Goal: Task Accomplishment & Management: Manage account settings

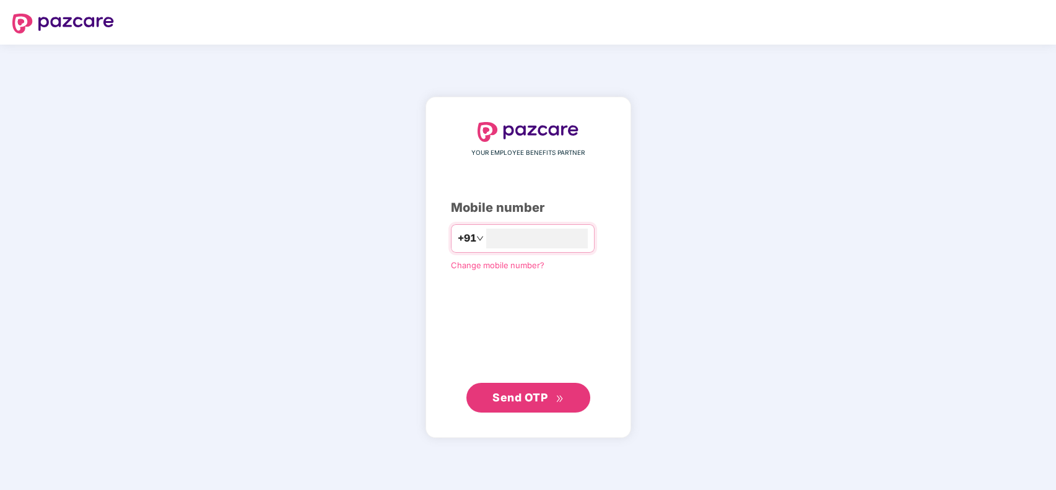
type input "**********"
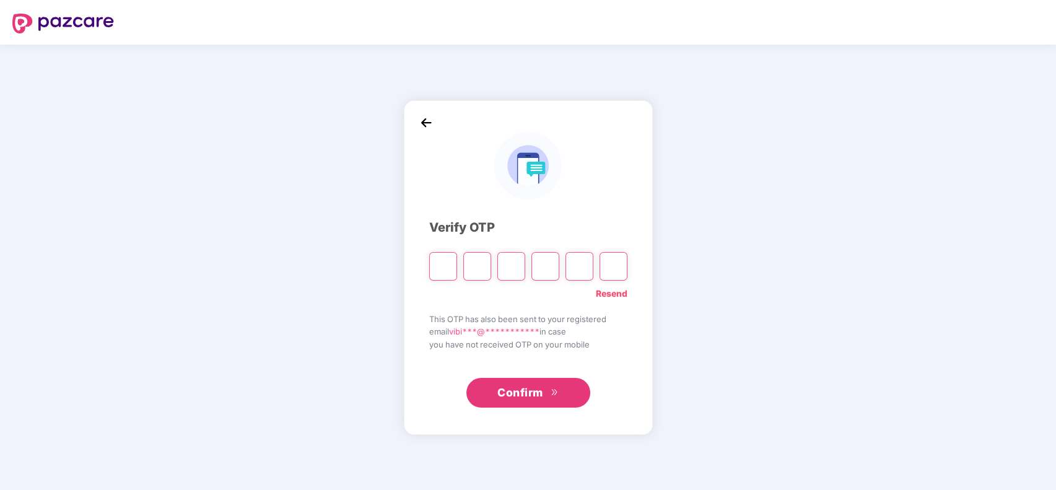
type input "*"
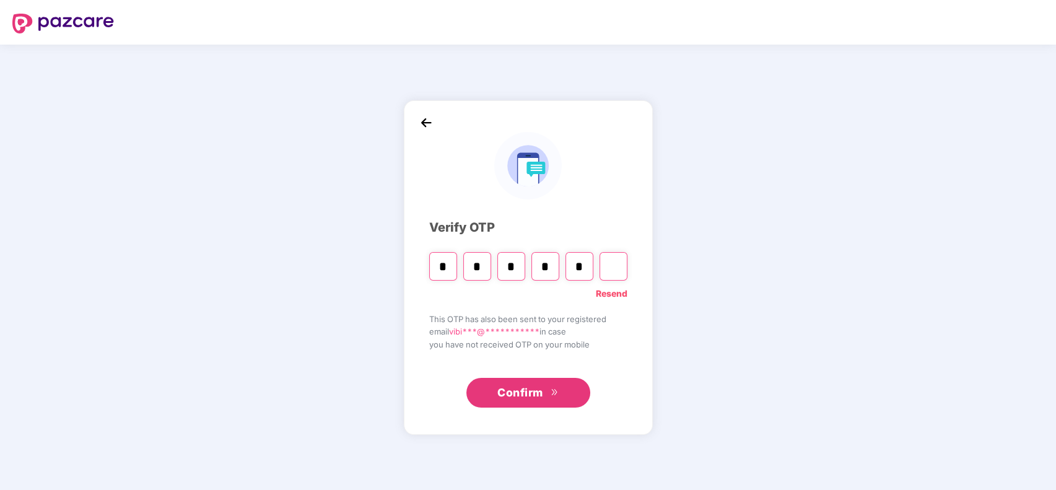
type input "*"
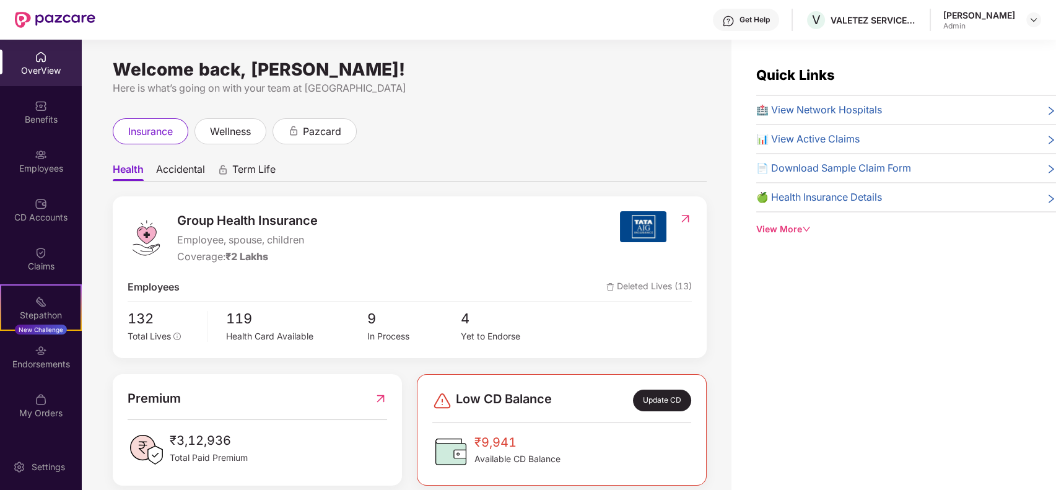
click at [494, 206] on div "Group Health Insurance Employee, spouse, children Coverage: ₹2 Lakhs Employees …" at bounding box center [410, 277] width 594 height 162
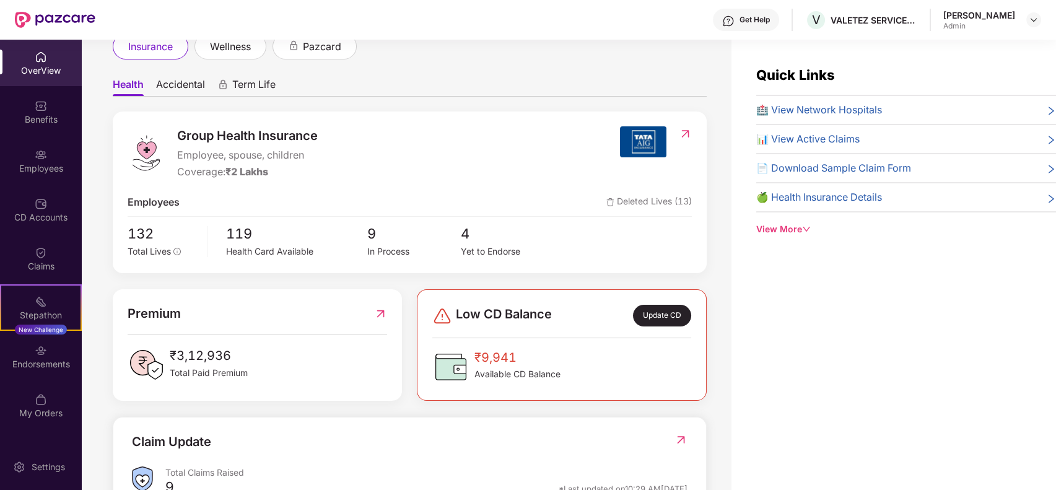
scroll to position [99, 0]
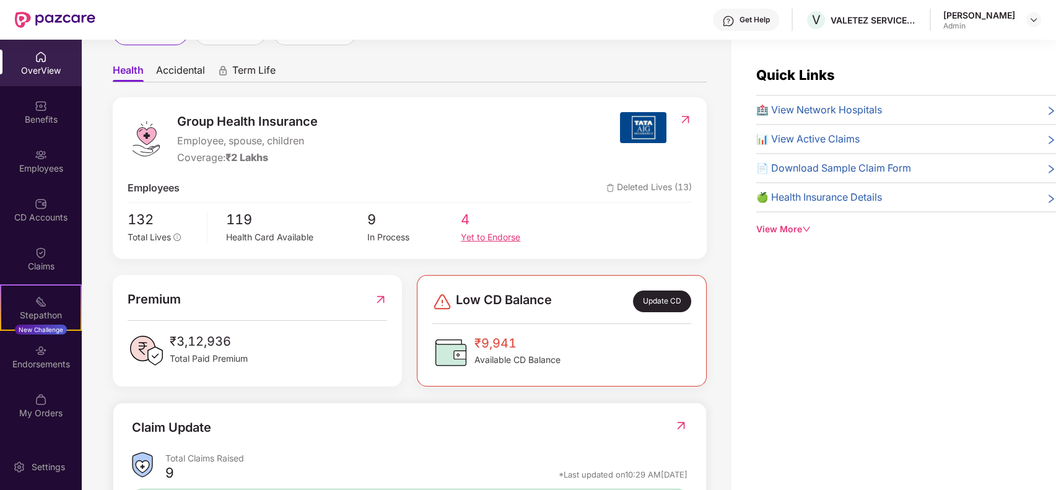
drag, startPoint x: 478, startPoint y: 208, endPoint x: 471, endPoint y: 230, distance: 23.9
click at [471, 230] on div "Group Health Insurance Employee, spouse, children Coverage: ₹2 Lakhs Employees …" at bounding box center [410, 178] width 594 height 162
click at [471, 230] on div "Yet to Endorse" at bounding box center [508, 237] width 94 height 14
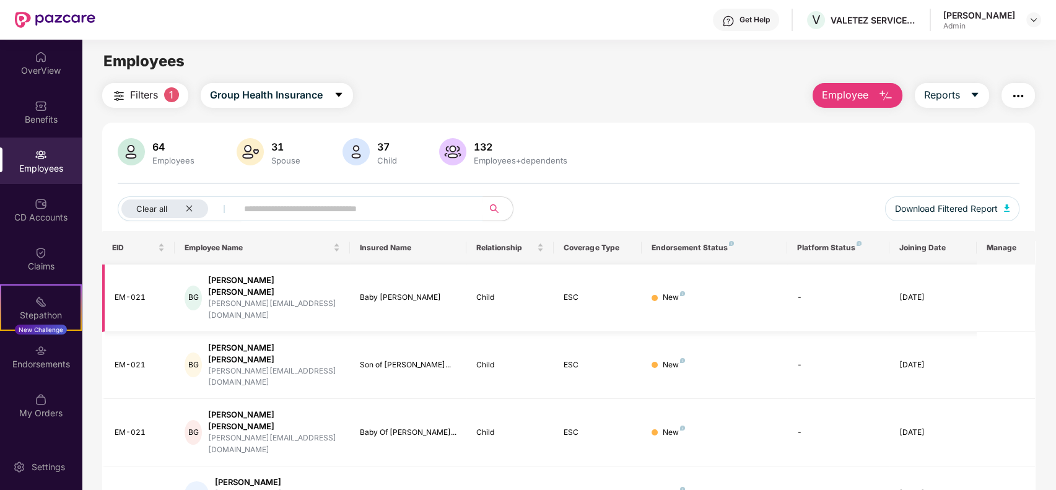
click at [667, 280] on td "New" at bounding box center [715, 299] width 146 height 68
click at [667, 292] on div "New" at bounding box center [674, 298] width 22 height 12
click at [232, 286] on div "[PERSON_NAME] [PERSON_NAME]" at bounding box center [274, 286] width 132 height 24
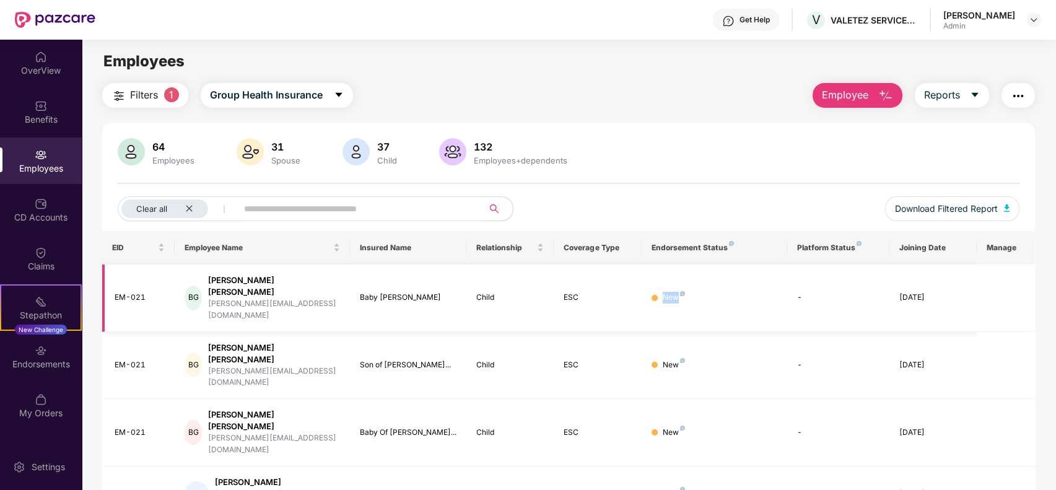
click at [232, 286] on div "[PERSON_NAME] [PERSON_NAME]" at bounding box center [274, 286] width 132 height 24
click at [35, 172] on div "Employees" at bounding box center [41, 168] width 82 height 12
click at [35, 297] on img at bounding box center [41, 301] width 12 height 12
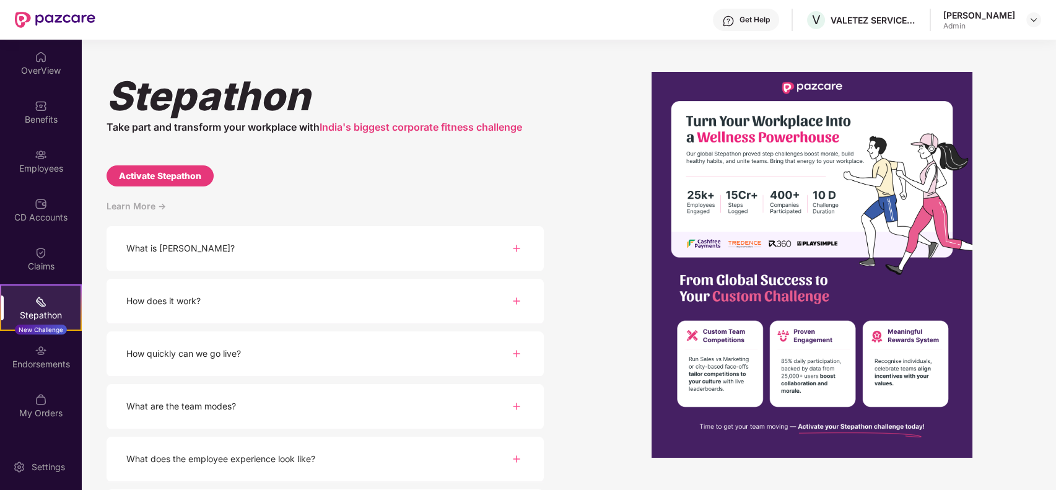
click at [463, 201] on div "Learn More ->" at bounding box center [325, 212] width 437 height 27
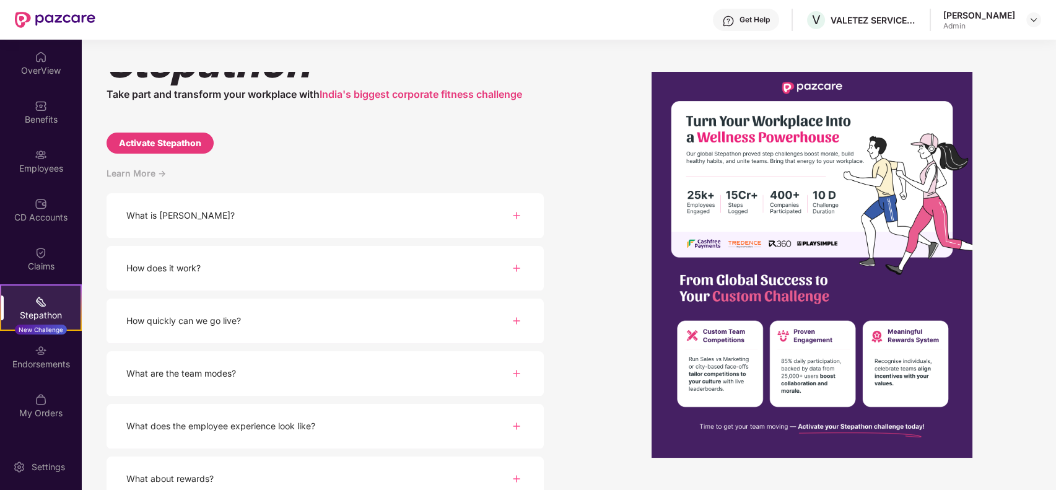
scroll to position [51, 0]
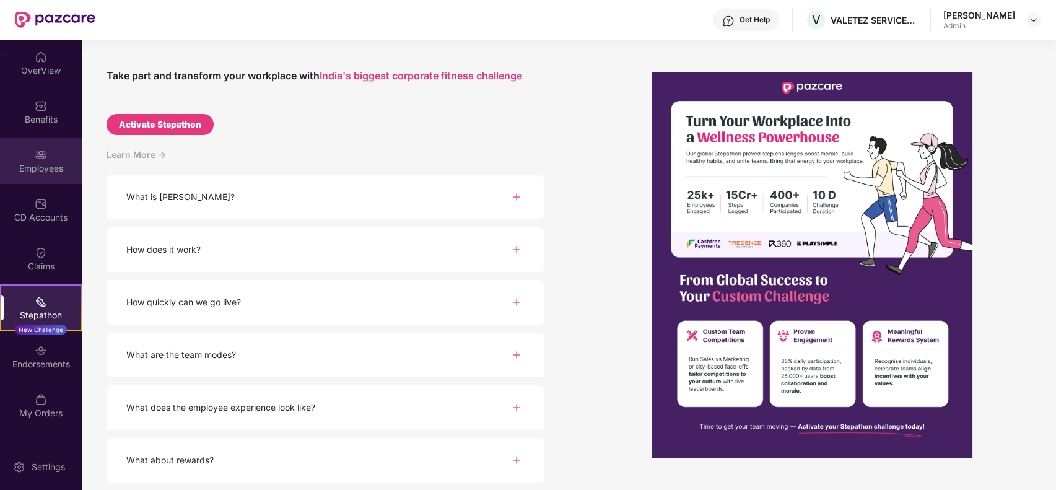
click at [38, 167] on div "Employees" at bounding box center [41, 168] width 82 height 12
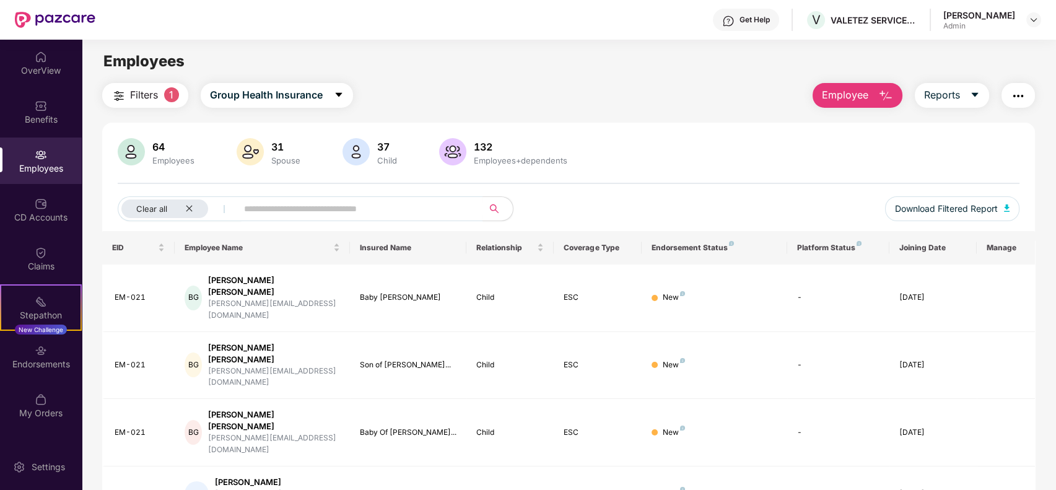
click at [636, 160] on div "64 Employees 31 Spouse 37 Child [DEMOGRAPHIC_DATA] Employees+dependents" at bounding box center [569, 153] width 903 height 30
click at [194, 206] on div "Clear all" at bounding box center [164, 208] width 87 height 19
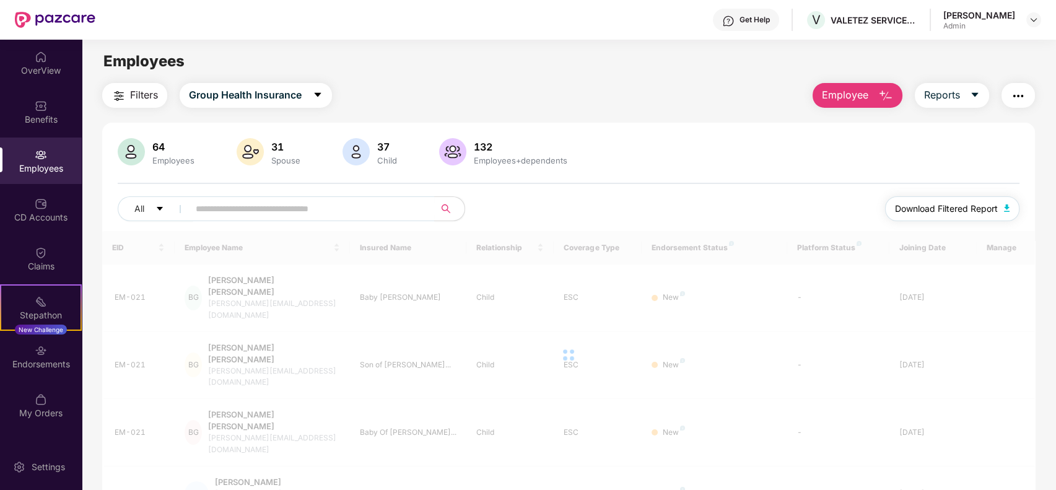
click at [1000, 204] on button "Download Filtered Report" at bounding box center [952, 208] width 135 height 25
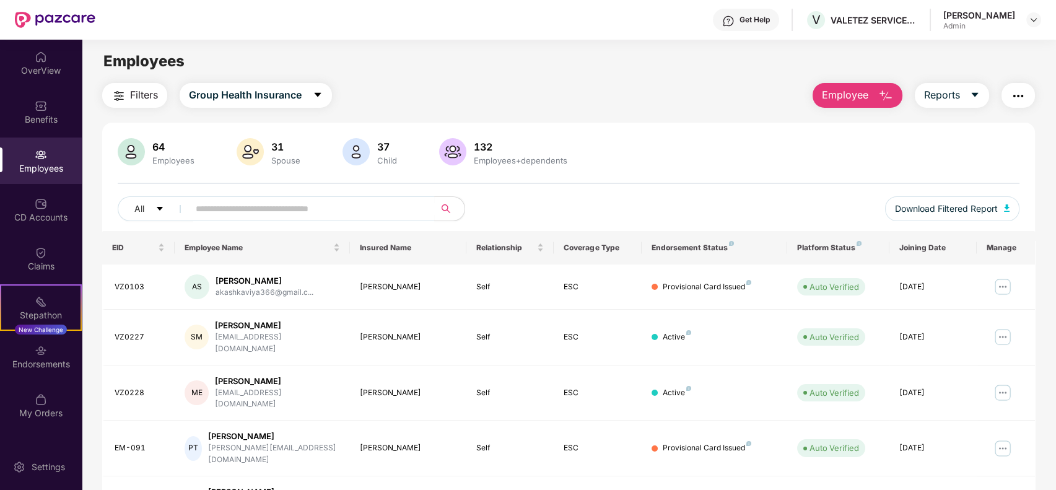
click at [757, 143] on div "64 Employees 31 Spouse 37 Child [DEMOGRAPHIC_DATA] Employees+dependents" at bounding box center [569, 153] width 903 height 30
